Goal: Information Seeking & Learning: Find specific fact

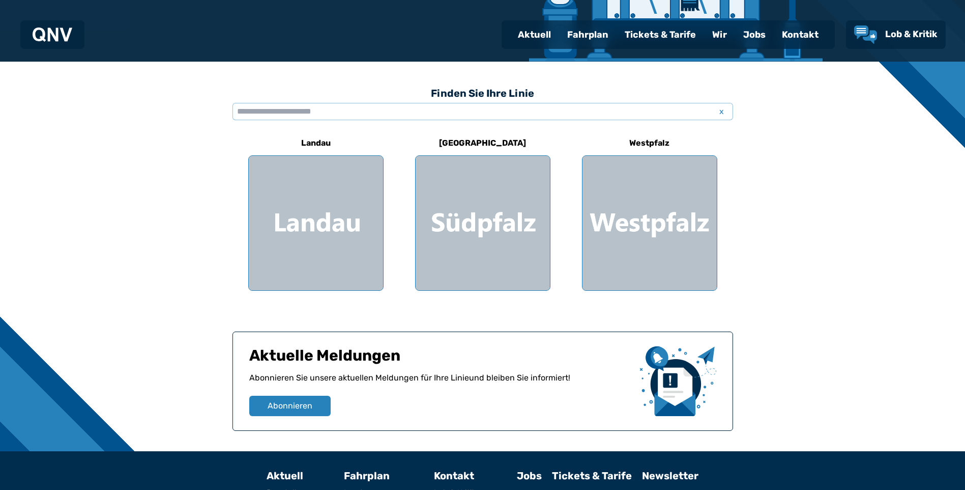
scroll to position [225, 0]
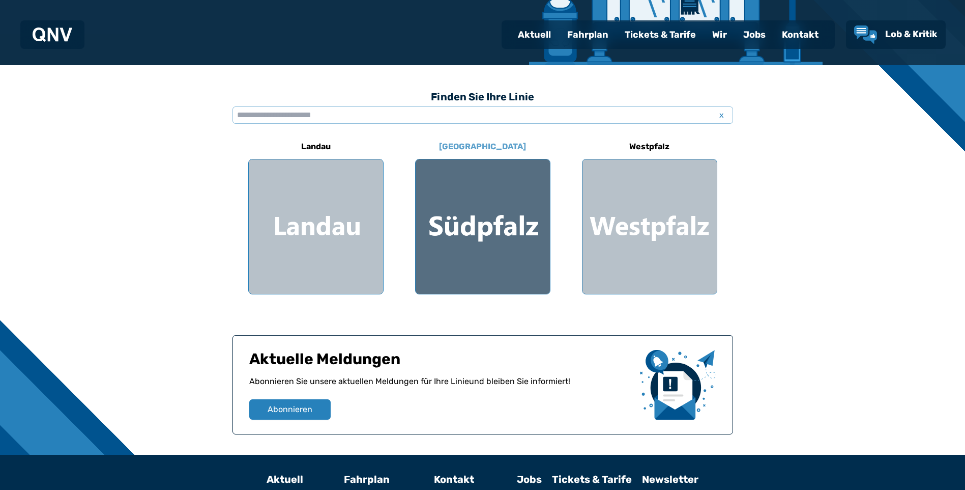
click at [444, 212] on div at bounding box center [483, 226] width 134 height 134
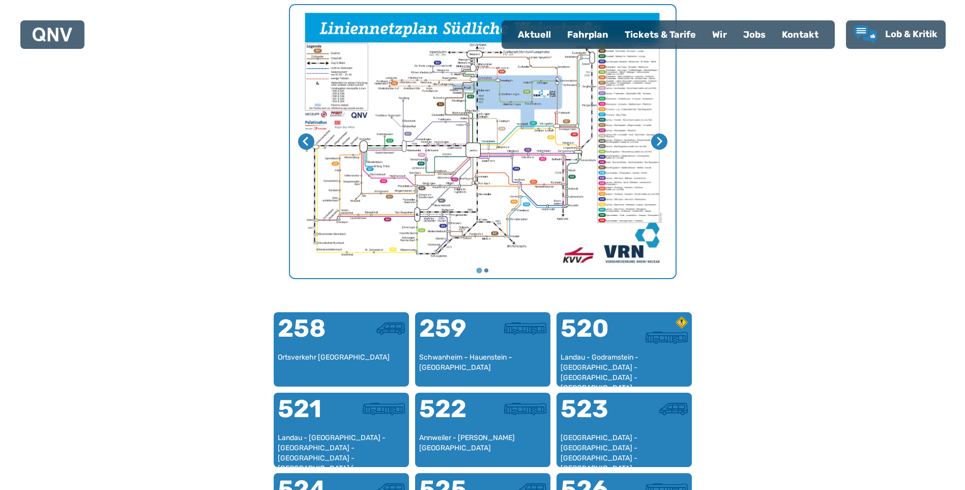
scroll to position [386, 0]
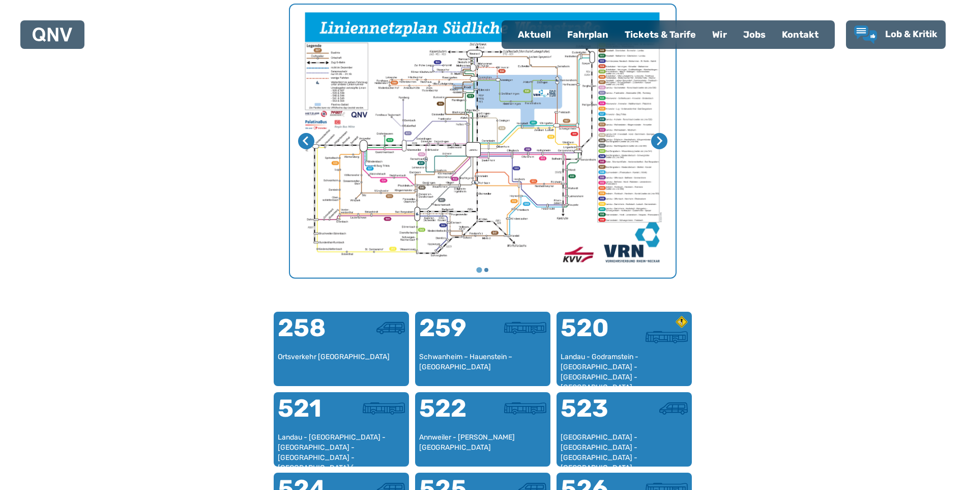
click at [444, 190] on img "1 von 2" at bounding box center [483, 141] width 386 height 273
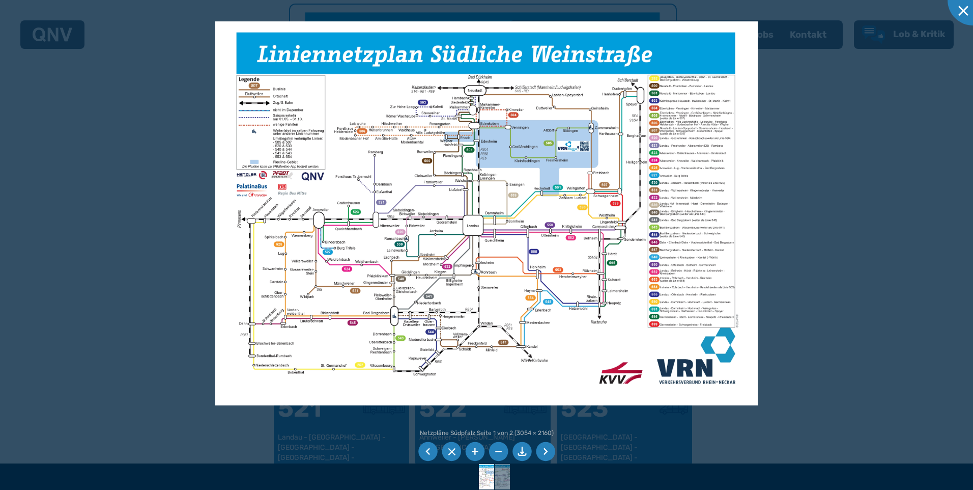
click at [206, 216] on div at bounding box center [486, 245] width 973 height 490
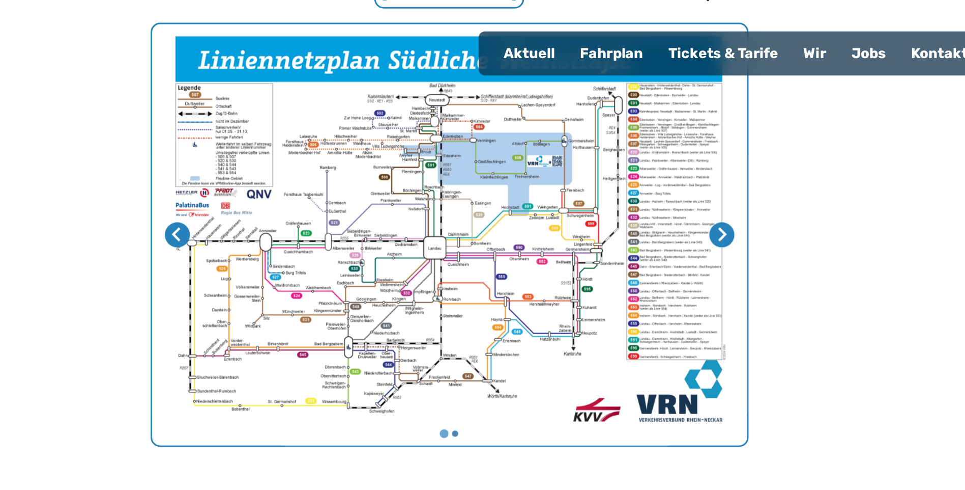
scroll to position [372, 0]
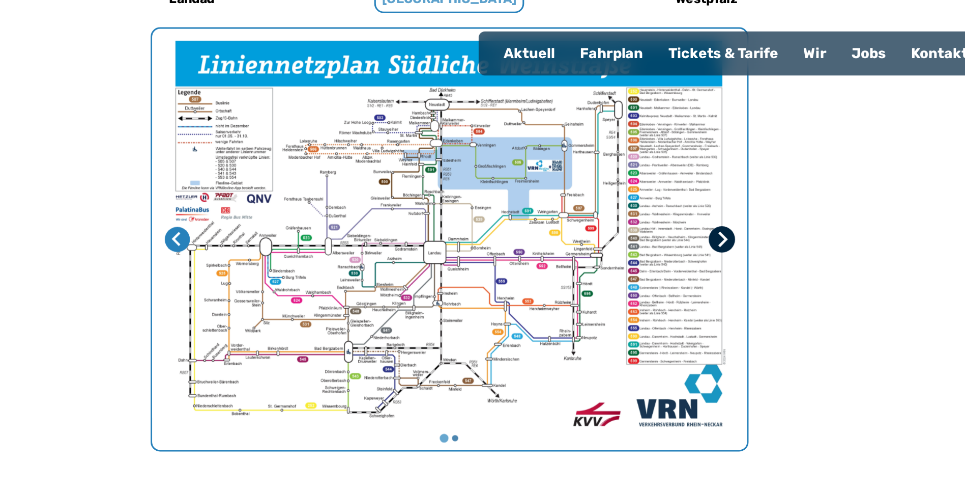
click at [660, 154] on icon "Nächste Seite" at bounding box center [660, 155] width 6 height 10
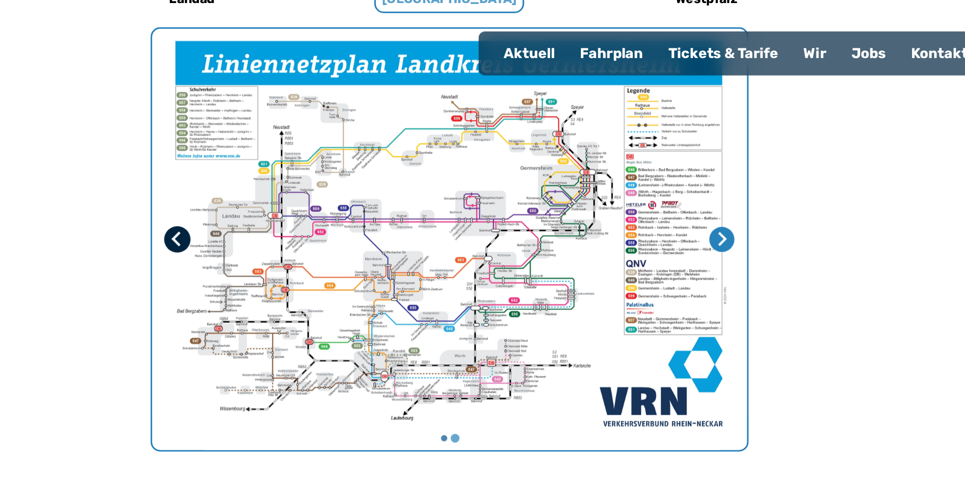
click at [305, 155] on icon "Vorherige Seite" at bounding box center [306, 155] width 10 height 10
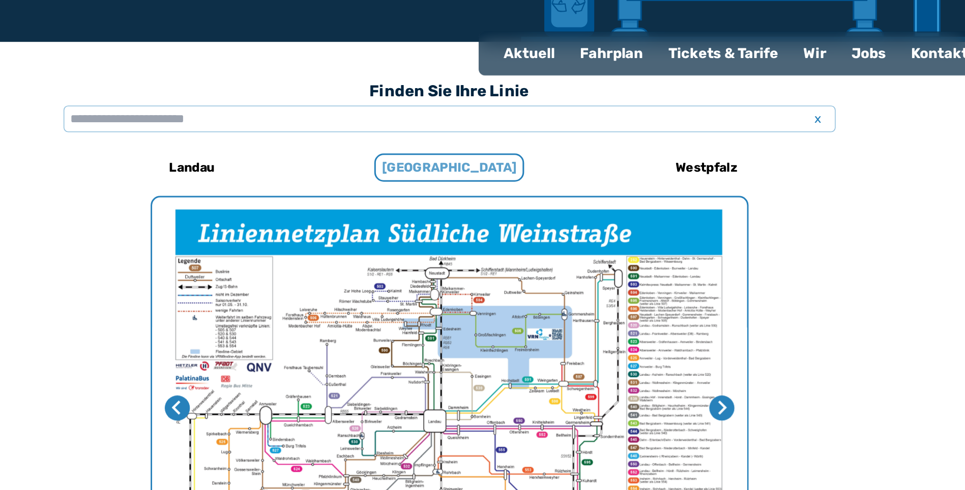
scroll to position [247, 0]
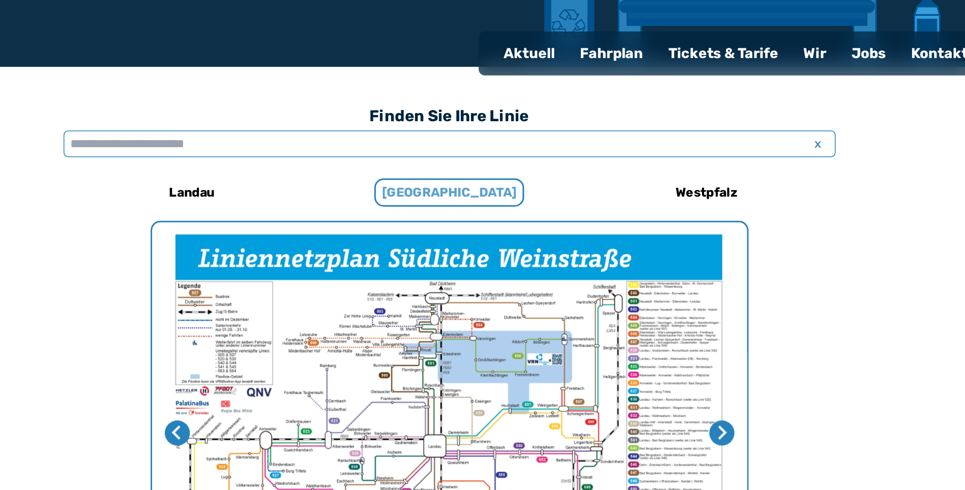
click at [505, 95] on input "text" at bounding box center [483, 92] width 501 height 17
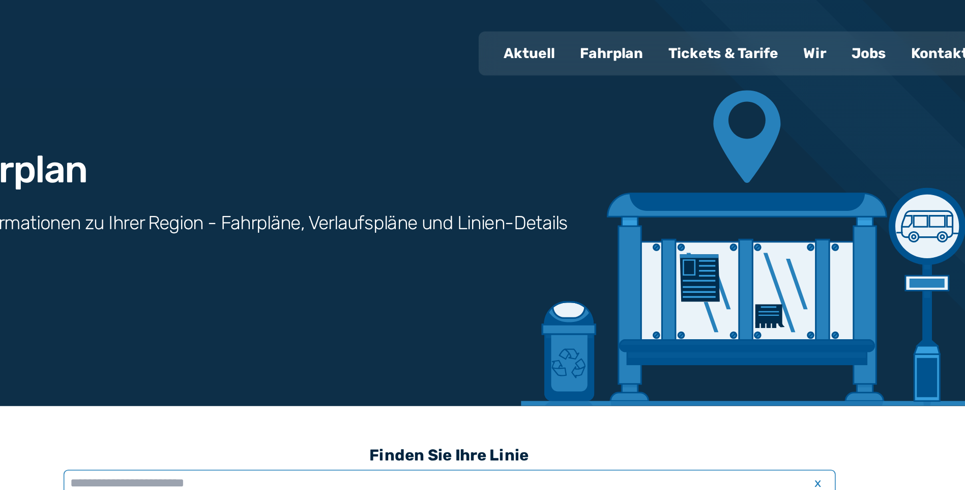
scroll to position [0, 0]
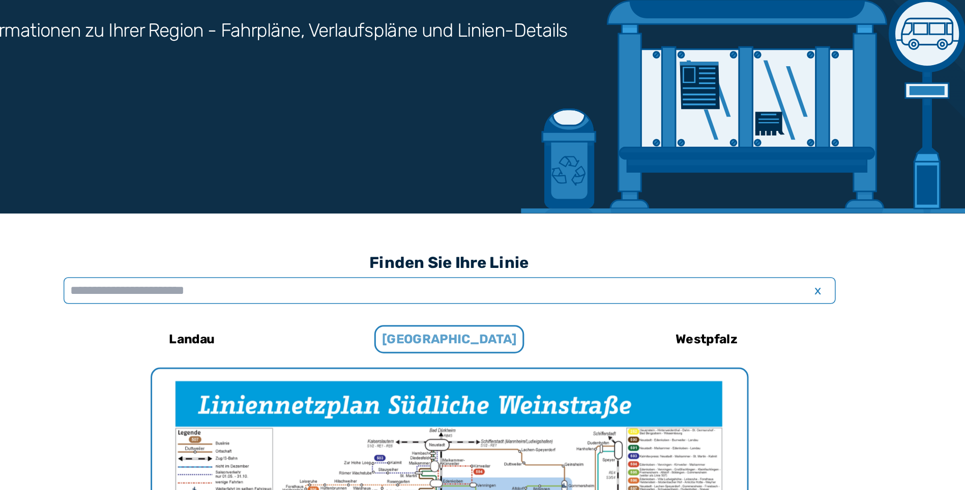
click at [477, 339] on input "text" at bounding box center [483, 339] width 501 height 17
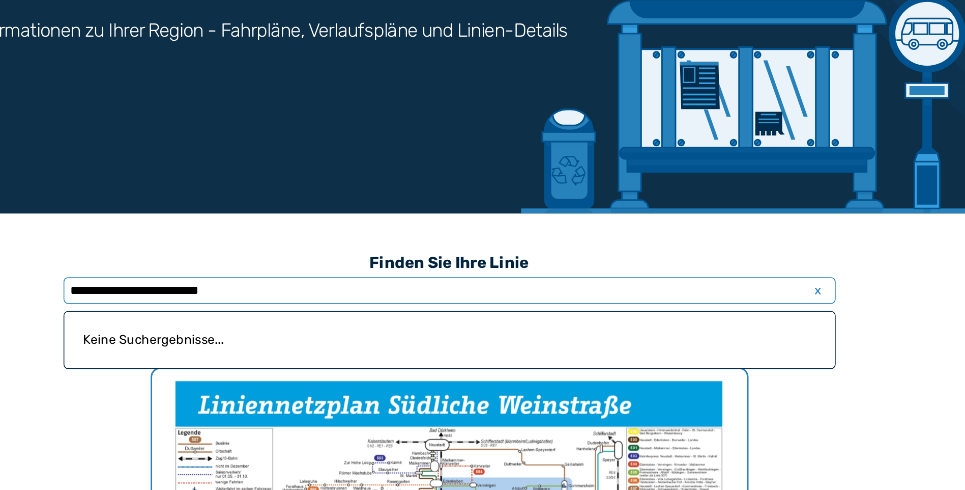
type input "**********"
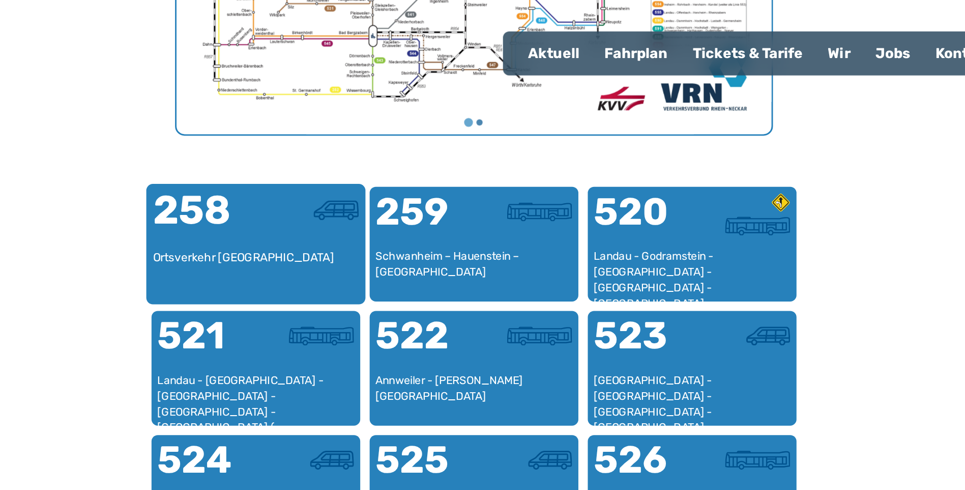
click at [408, 135] on div "258 Ortsverkehr [GEOGRAPHIC_DATA]" at bounding box center [341, 158] width 142 height 78
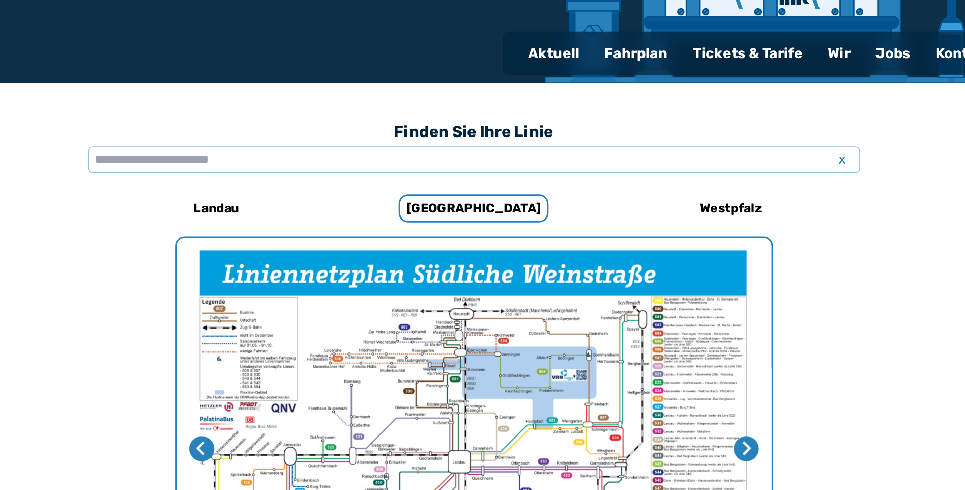
scroll to position [234, 0]
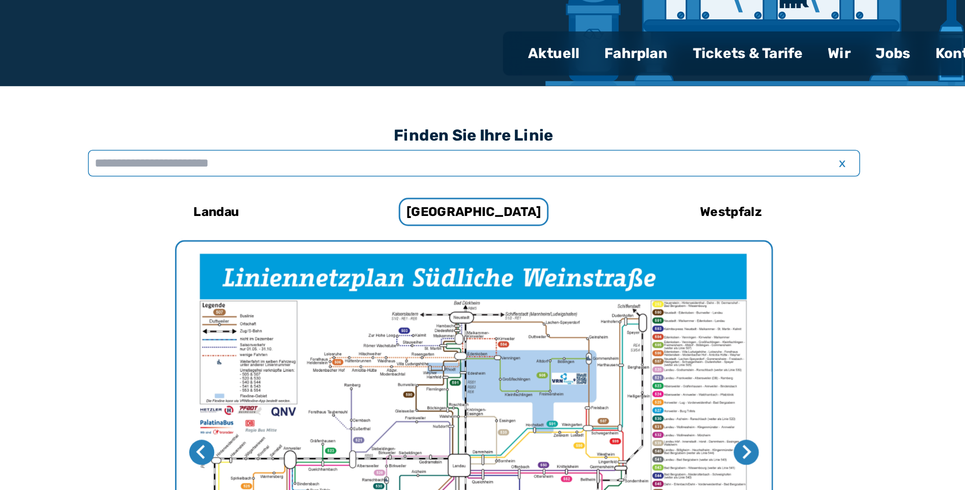
drag, startPoint x: 408, startPoint y: 107, endPoint x: 383, endPoint y: 106, distance: 25.5
click at [383, 106] on input "text" at bounding box center [483, 105] width 501 height 17
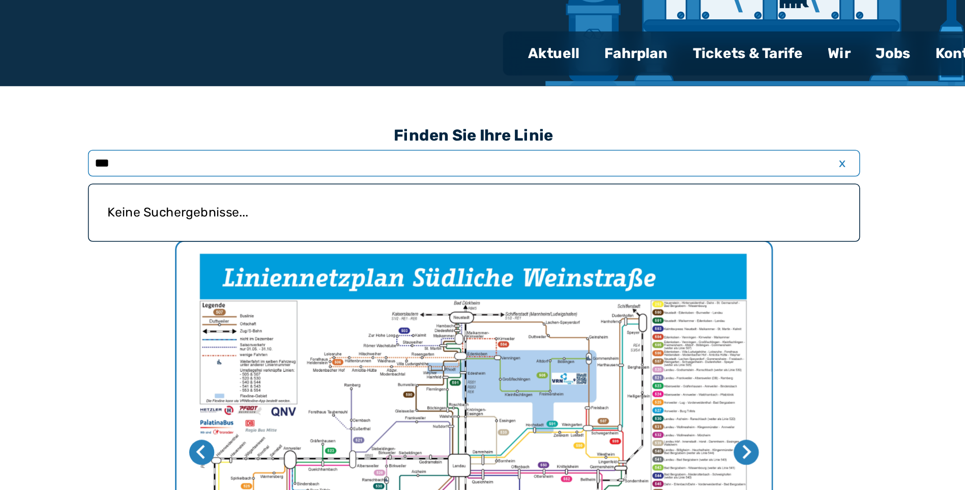
type input "***"
click at [589, 30] on div "Fahrplan" at bounding box center [588, 34] width 58 height 26
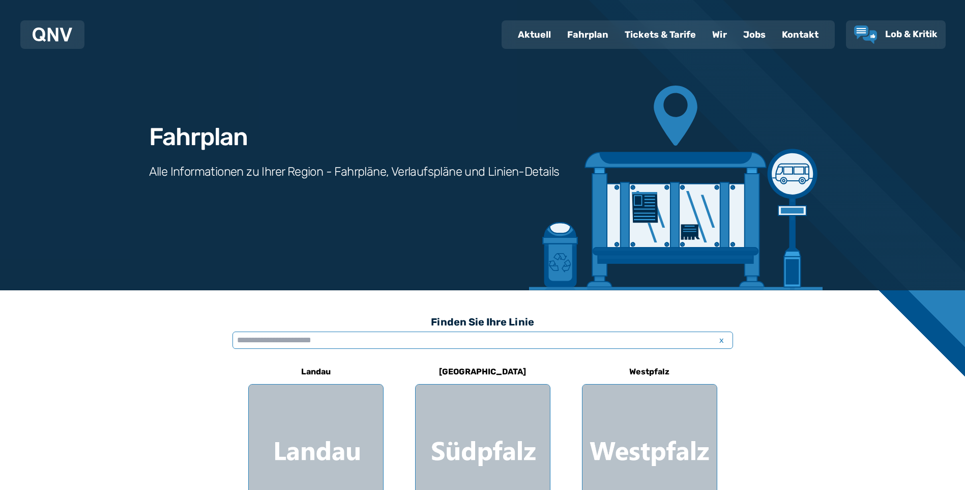
click at [355, 336] on input "text" at bounding box center [483, 339] width 501 height 17
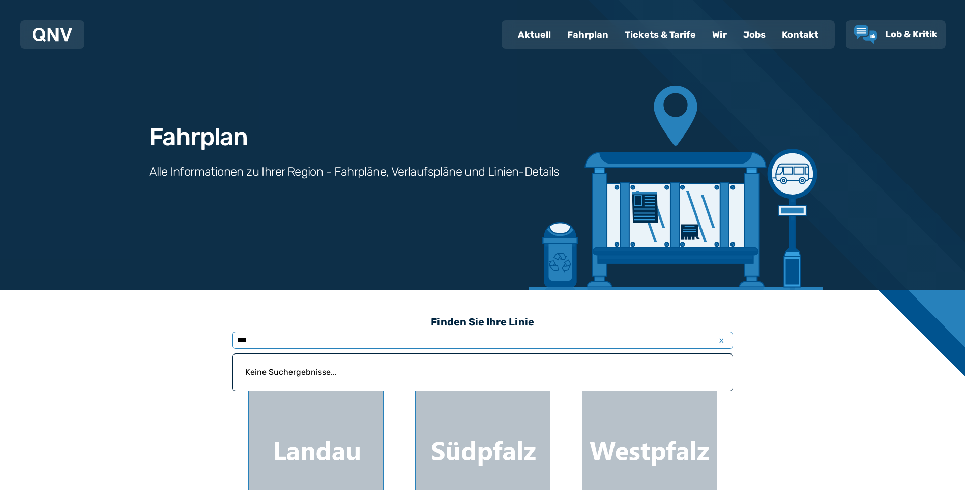
type input "***"
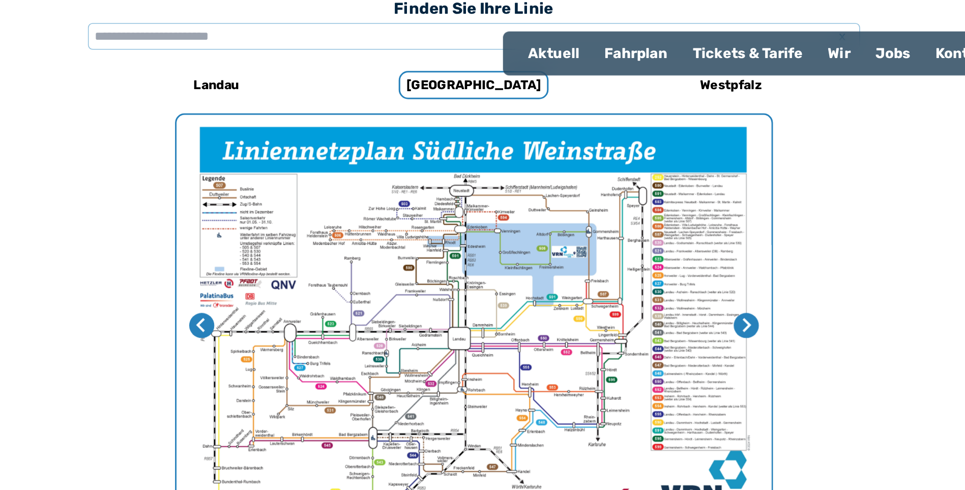
scroll to position [313, 0]
